Goal: Task Accomplishment & Management: Complete application form

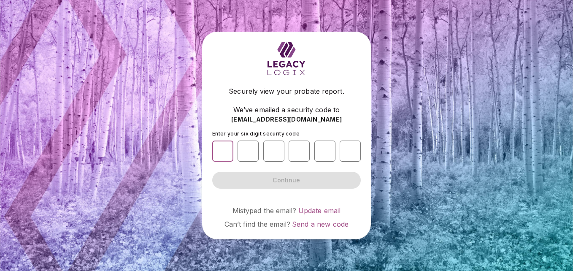
click at [225, 157] on input "number" at bounding box center [222, 151] width 21 height 21
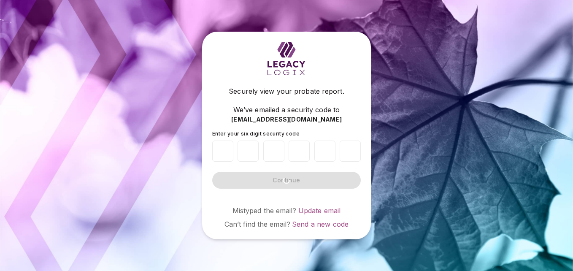
click at [225, 151] on input "number" at bounding box center [222, 151] width 21 height 21
click at [227, 151] on input "number" at bounding box center [222, 151] width 21 height 21
type input "*"
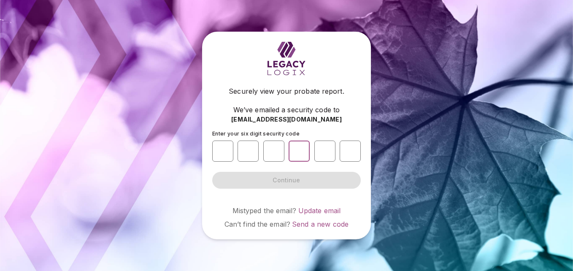
type input "*"
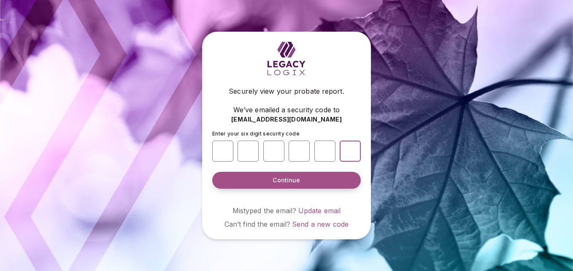
type input "*"
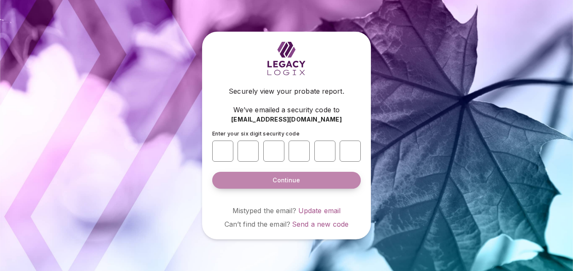
click at [259, 182] on button "Continue" at bounding box center [286, 180] width 149 height 17
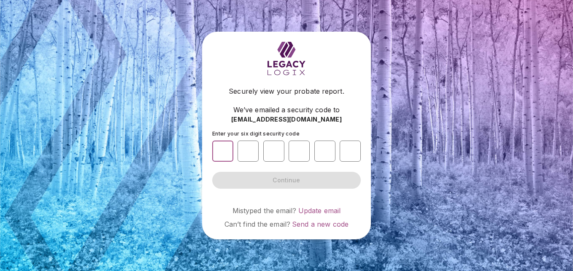
click at [224, 152] on input "number" at bounding box center [222, 151] width 21 height 21
type input "*"
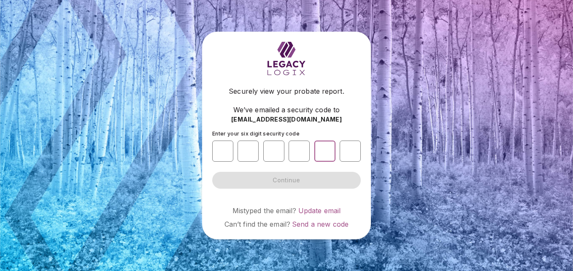
type input "*"
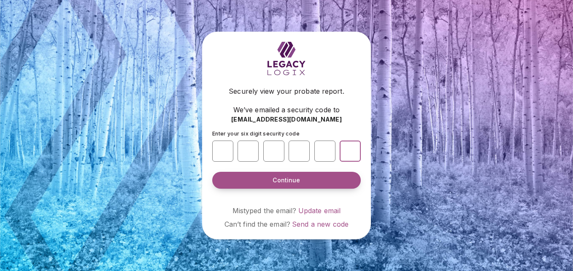
type input "*"
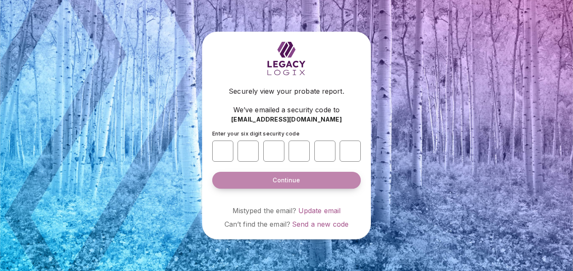
click at [255, 182] on button "Continue" at bounding box center [286, 180] width 149 height 17
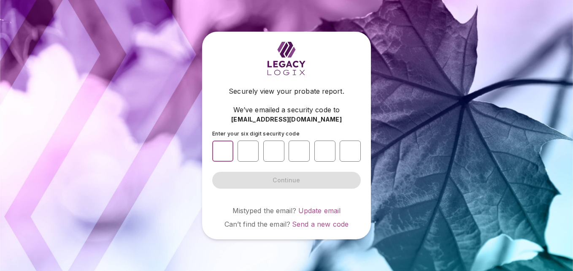
click at [220, 148] on input "number" at bounding box center [222, 151] width 21 height 21
type input "*"
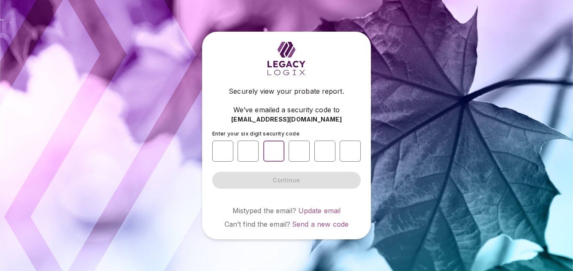
type input "*"
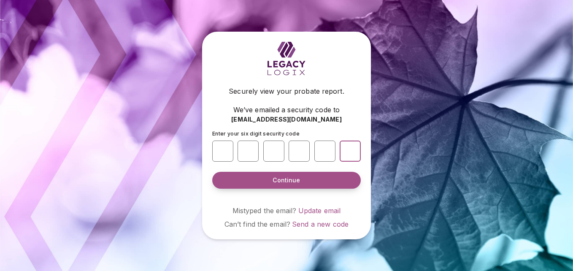
type input "*"
click at [246, 181] on button "Continue" at bounding box center [286, 180] width 149 height 17
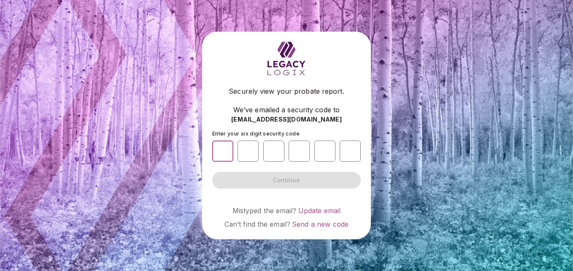
click at [224, 152] on input "number" at bounding box center [222, 151] width 21 height 21
type input "*"
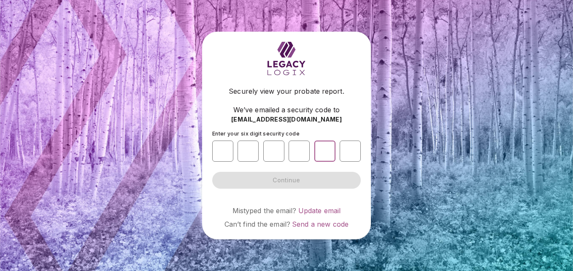
type input "*"
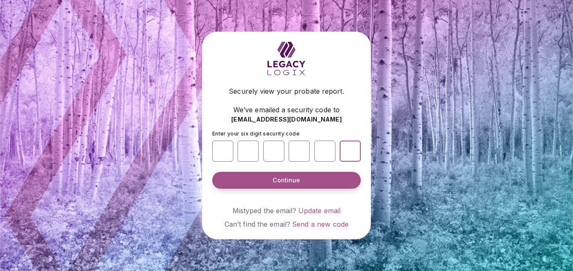
type input "*"
click at [274, 179] on span "Continue" at bounding box center [286, 180] width 27 height 8
